Goal: Answer question/provide support

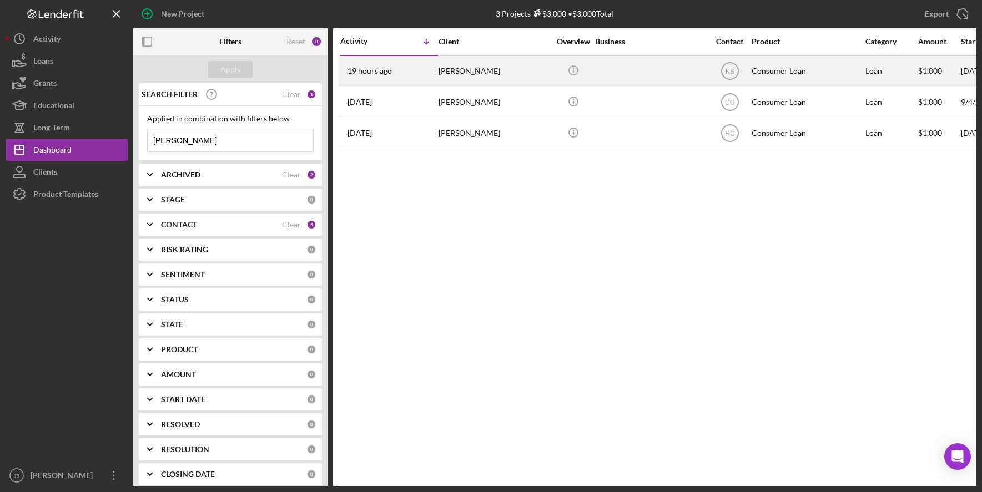
click at [475, 77] on div "[PERSON_NAME]" at bounding box center [493, 71] width 111 height 29
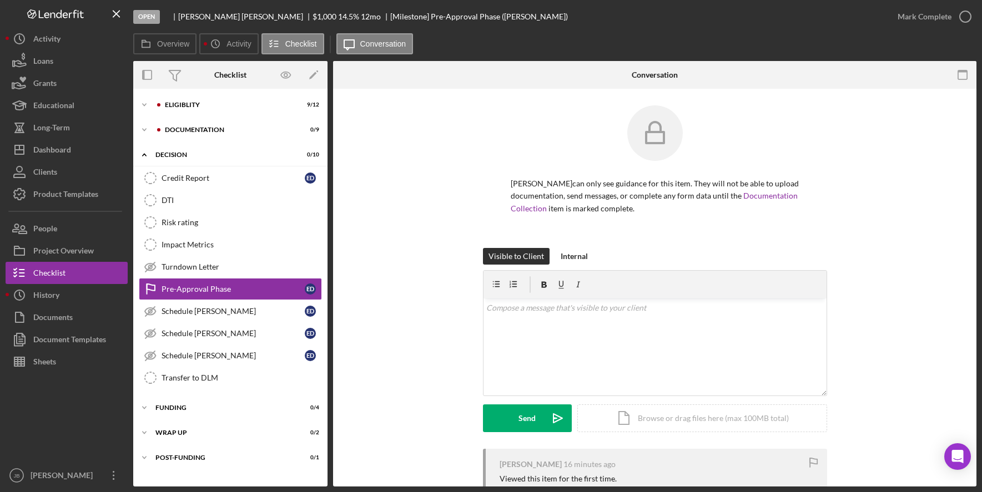
click at [253, 141] on div "Icon/Expander Documentation 0 / 9" at bounding box center [230, 130] width 194 height 22
click at [180, 125] on div "Icon/Expander Documentation 0 / 9" at bounding box center [230, 130] width 194 height 22
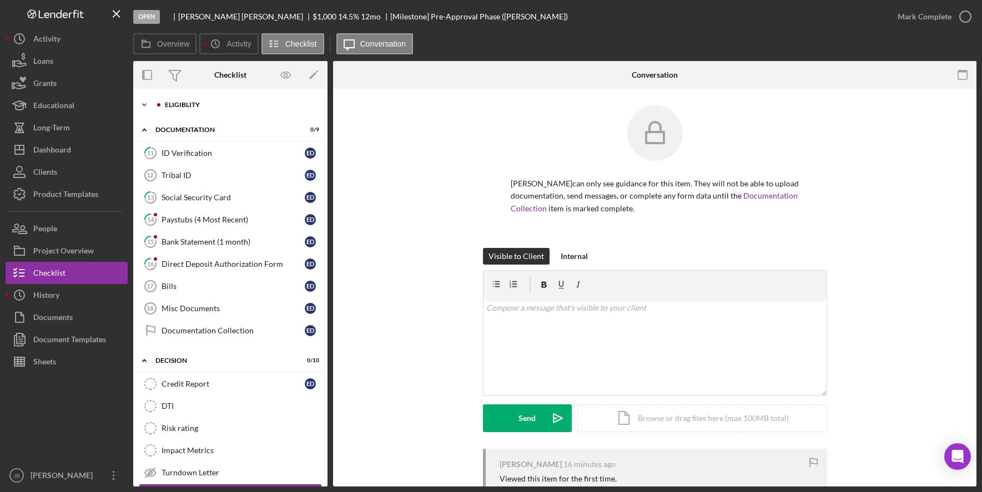
click at [191, 102] on div "Eligiblity" at bounding box center [239, 105] width 149 height 7
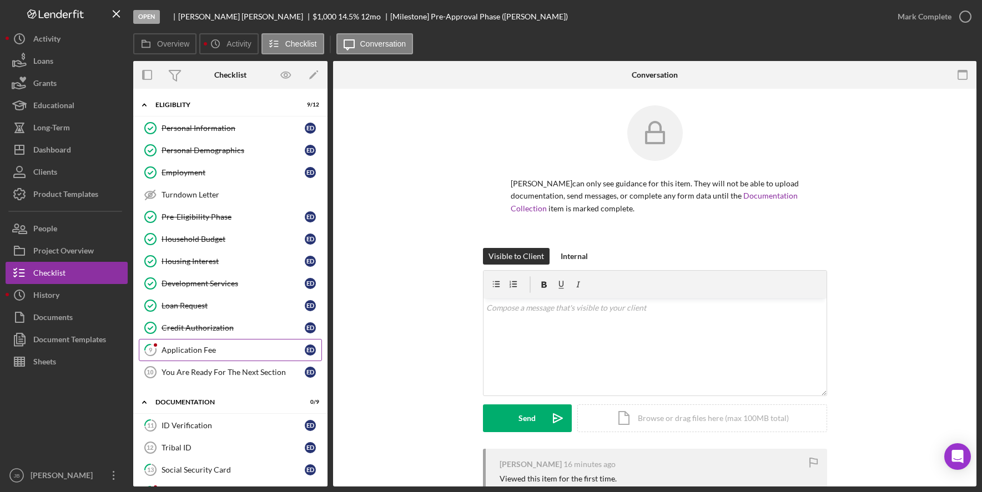
click at [216, 351] on div "Application Fee" at bounding box center [233, 350] width 143 height 9
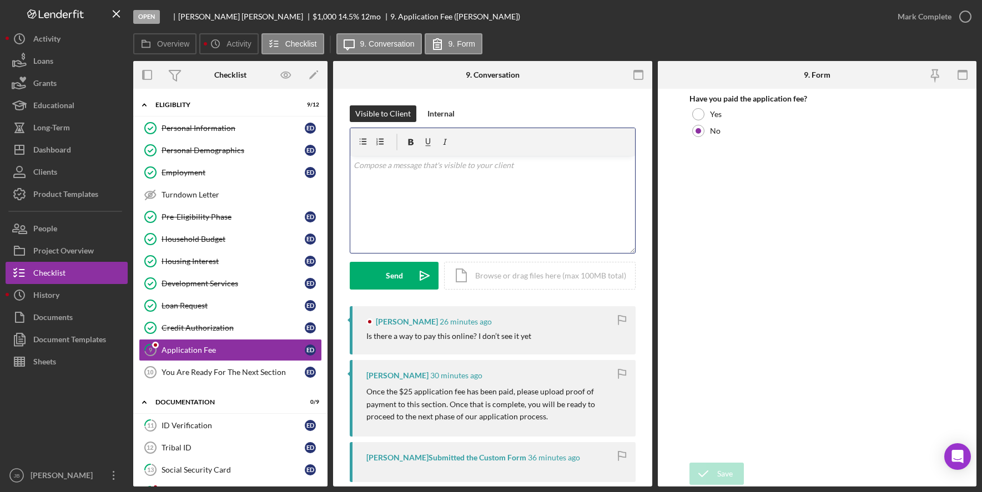
drag, startPoint x: 412, startPoint y: 196, endPoint x: 400, endPoint y: 199, distance: 13.0
click at [412, 197] on div "v Color teal Color pink Remove color Add row above Add row below Add column bef…" at bounding box center [492, 204] width 285 height 97
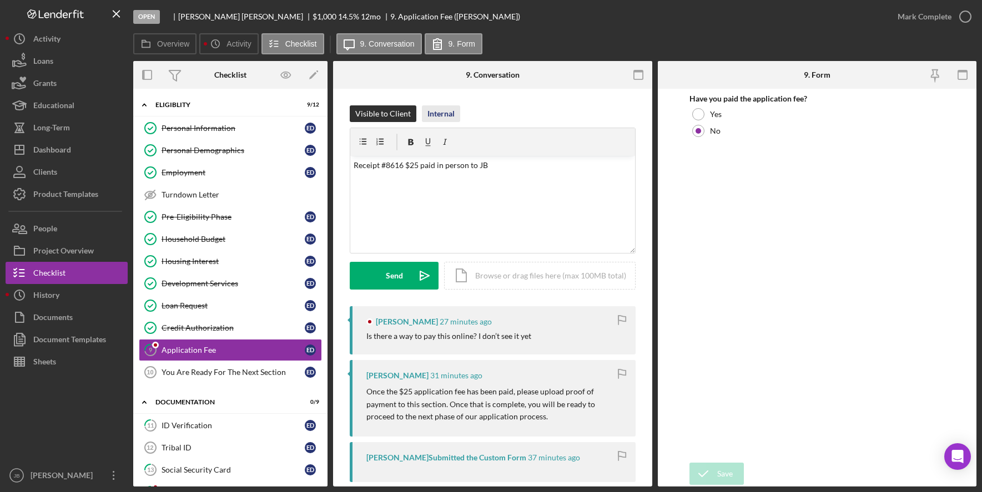
click at [442, 117] on div "Internal" at bounding box center [440, 113] width 27 height 17
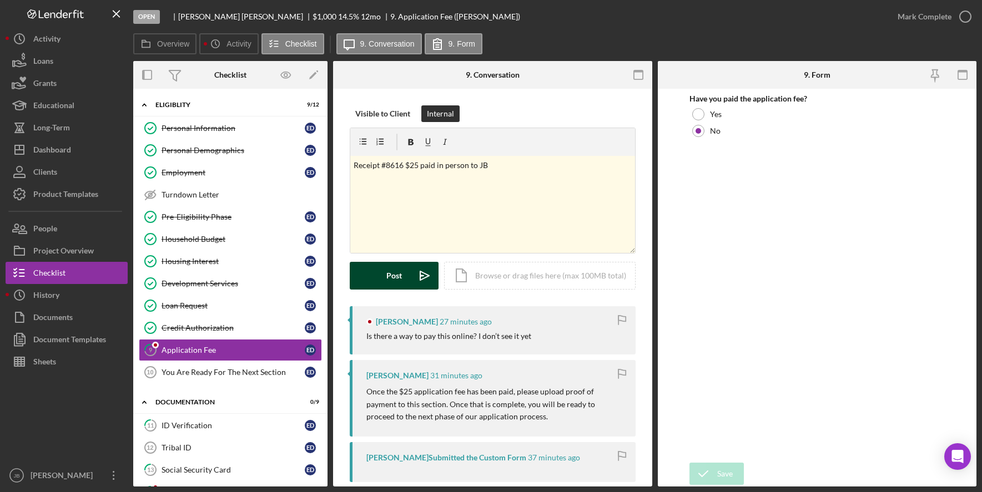
click at [413, 276] on icon "Icon/icon-invite-send" at bounding box center [425, 276] width 28 height 28
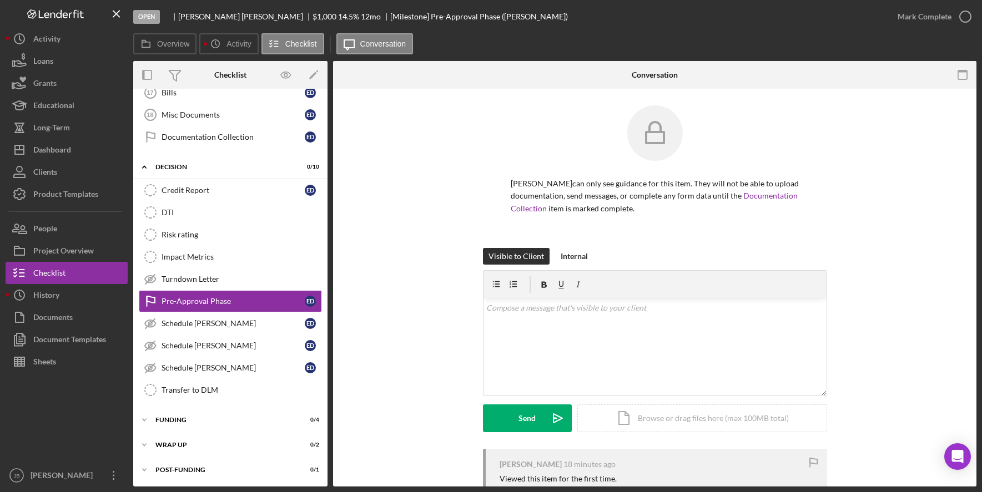
scroll to position [467, 0]
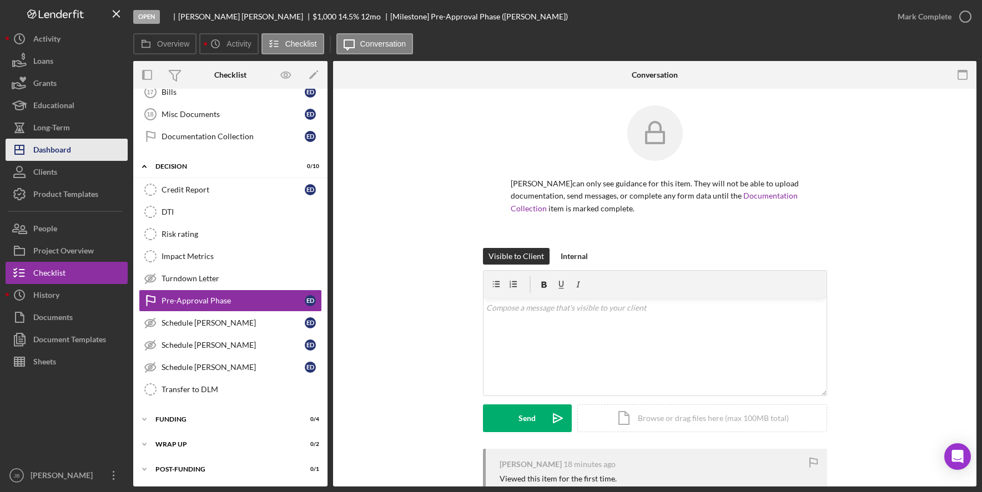
click at [113, 148] on button "Icon/Dashboard Dashboard" at bounding box center [67, 150] width 122 height 22
